Goal: Task Accomplishment & Management: Manage account settings

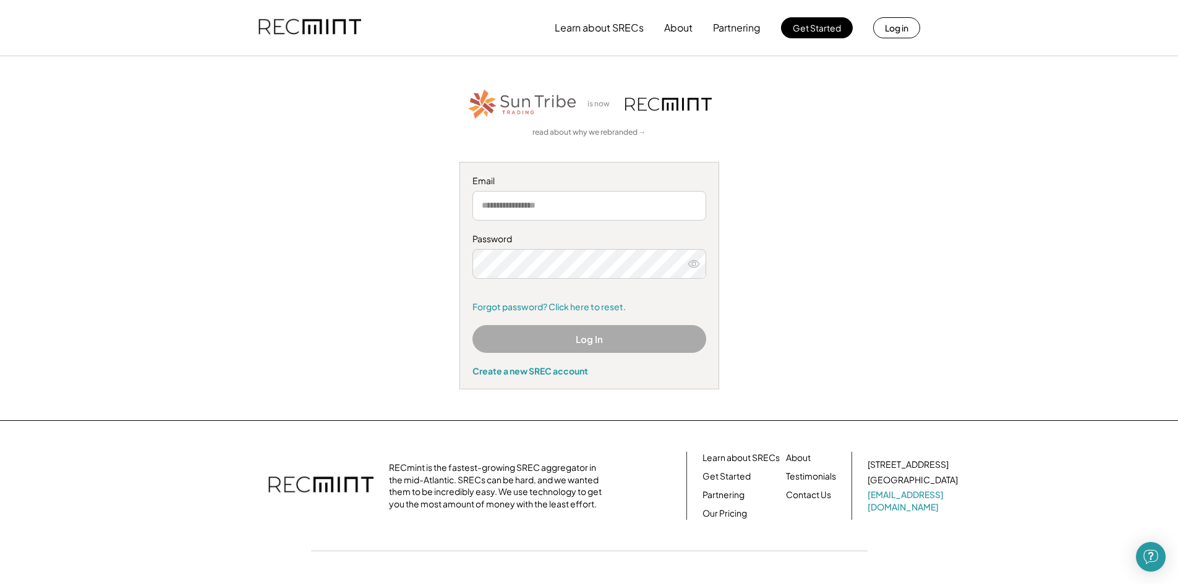
drag, startPoint x: 0, startPoint y: 0, endPoint x: 566, endPoint y: 340, distance: 660.1
click at [566, 340] on button "Log In" at bounding box center [589, 339] width 234 height 28
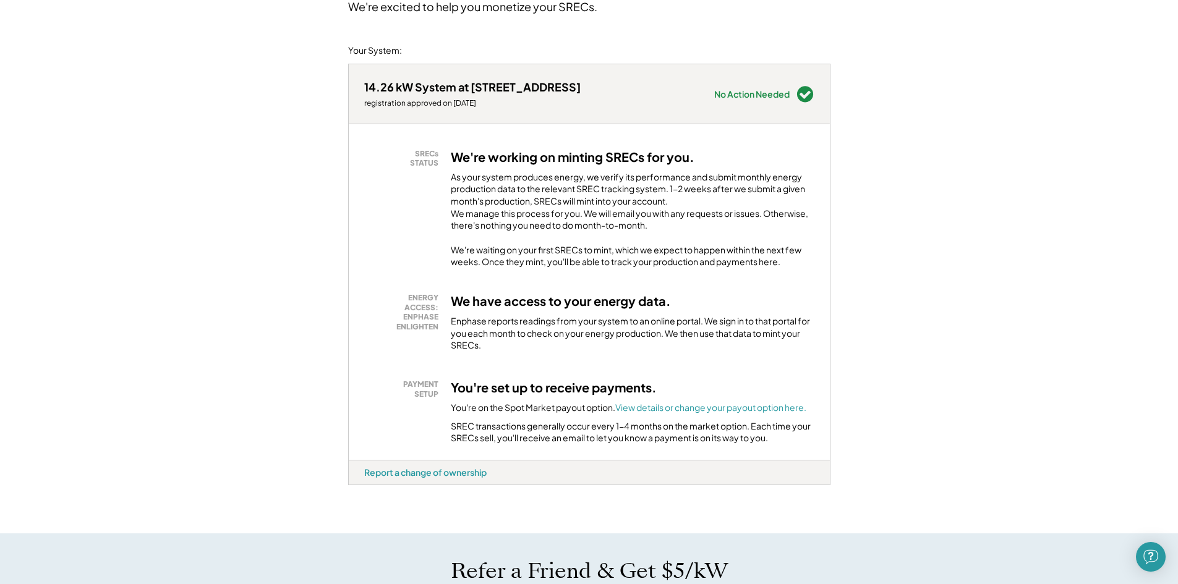
scroll to position [124, 0]
click at [658, 412] on font "View details or change your payout option here." at bounding box center [710, 406] width 191 height 11
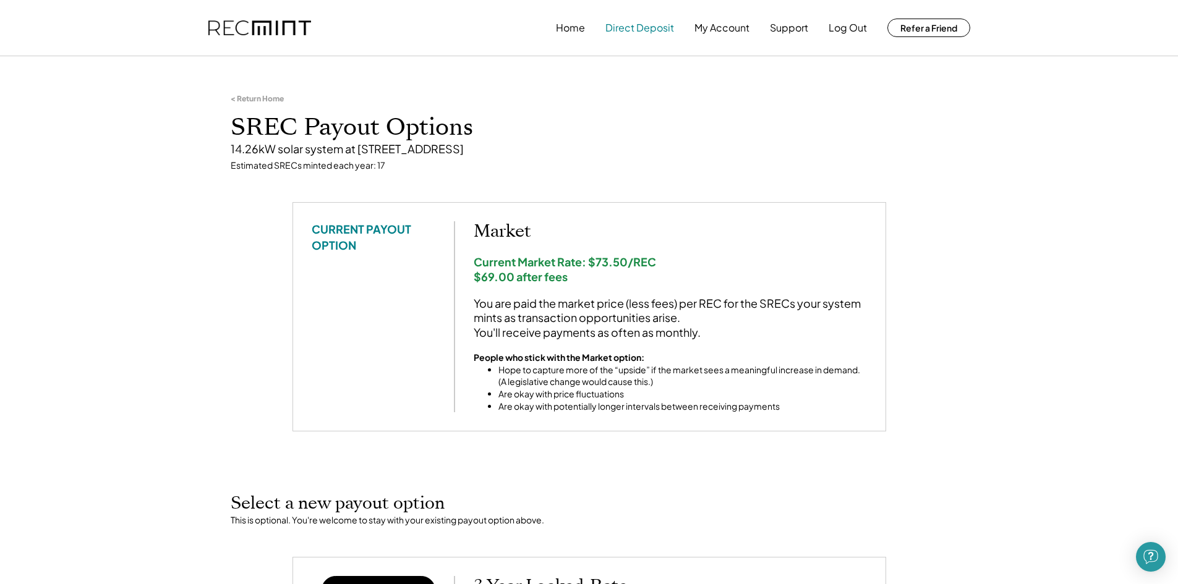
click at [632, 26] on button "Direct Deposit" at bounding box center [639, 27] width 69 height 25
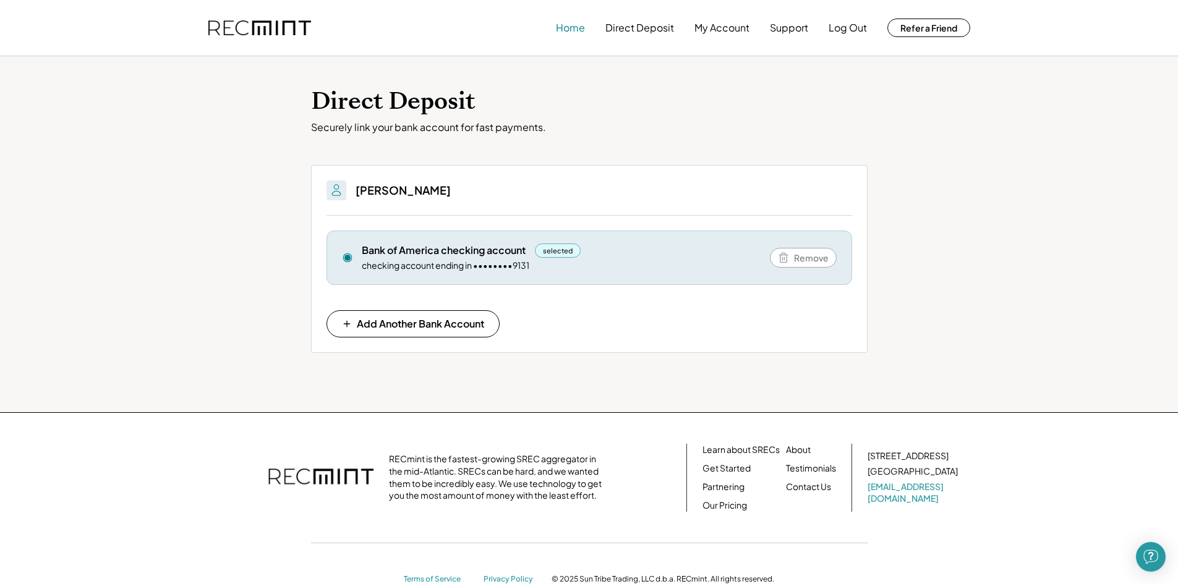
click at [577, 28] on button "Home" at bounding box center [570, 27] width 29 height 25
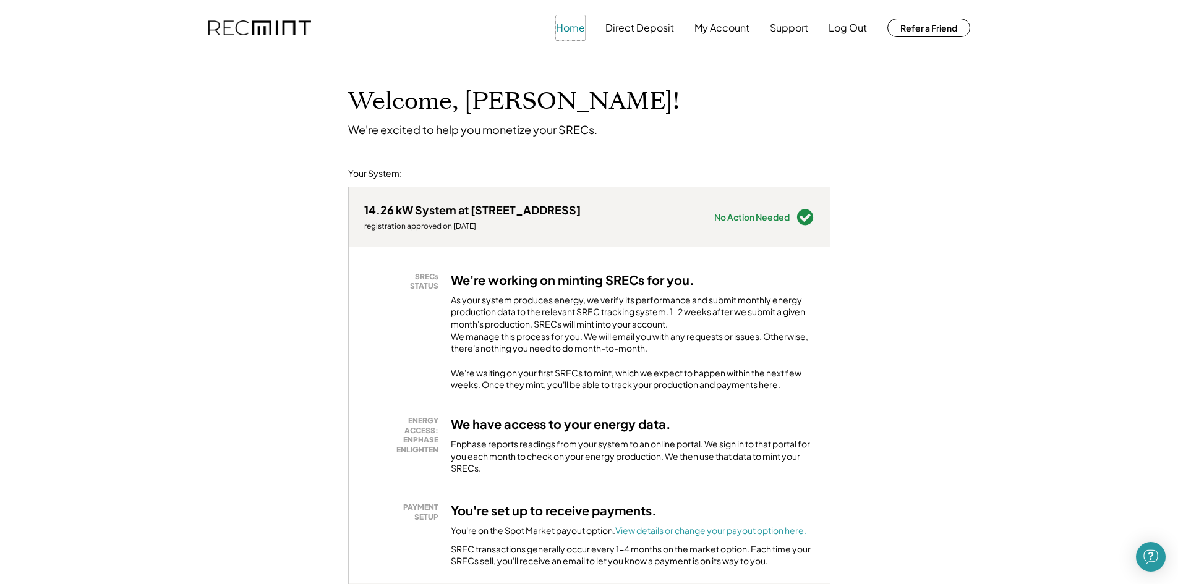
click at [569, 28] on button "Home" at bounding box center [570, 27] width 29 height 25
click at [723, 29] on button "My Account" at bounding box center [721, 27] width 55 height 25
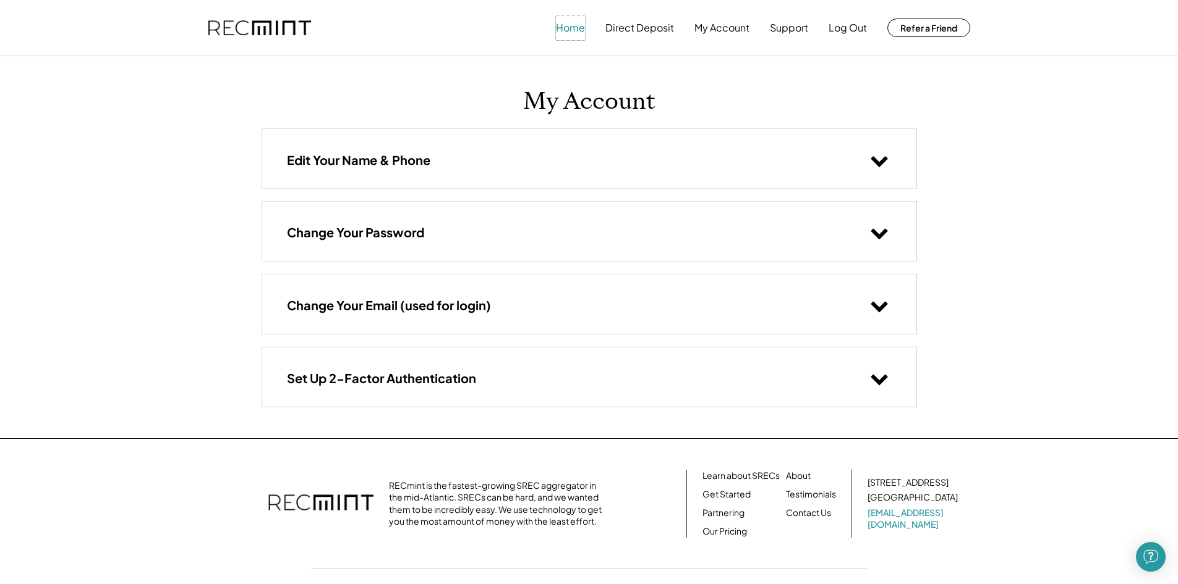
click at [580, 29] on button "Home" at bounding box center [570, 27] width 29 height 25
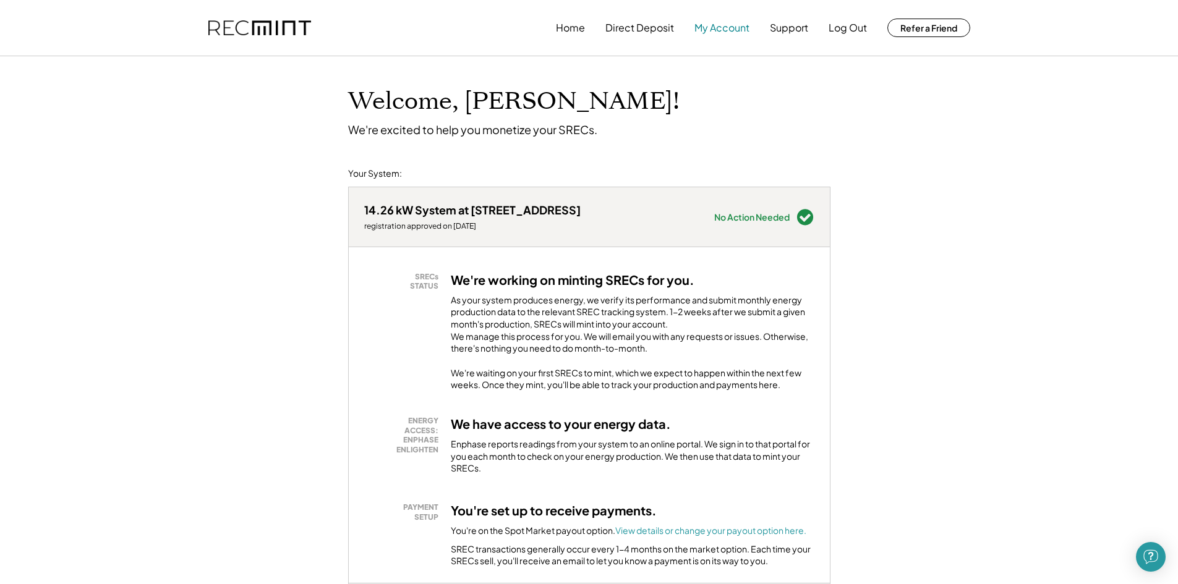
click at [715, 23] on button "My Account" at bounding box center [721, 27] width 55 height 25
